Goal: Use online tool/utility

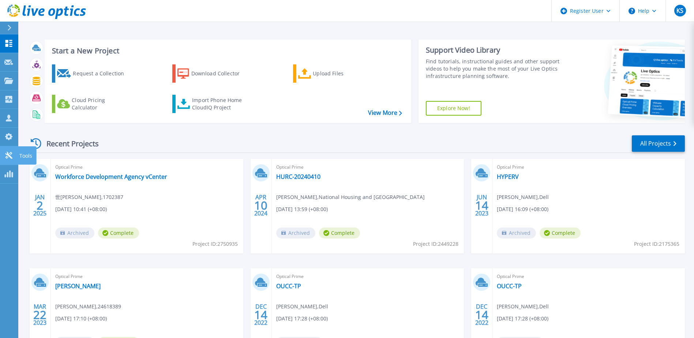
click at [16, 154] on link "Tools Tools" at bounding box center [9, 155] width 18 height 19
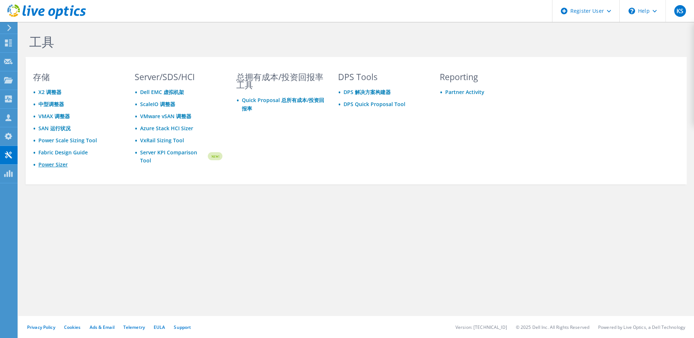
click at [54, 165] on link "Power Sizer" at bounding box center [52, 164] width 29 height 7
